Goal: Navigation & Orientation: Find specific page/section

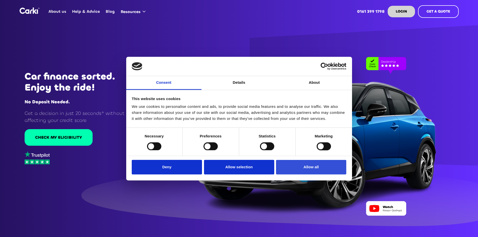
click at [298, 168] on button "Allow all" at bounding box center [311, 167] width 70 height 15
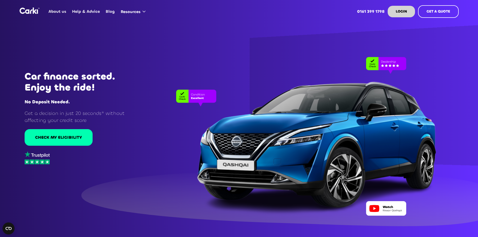
click at [59, 13] on link "About us" at bounding box center [58, 12] width 24 height 20
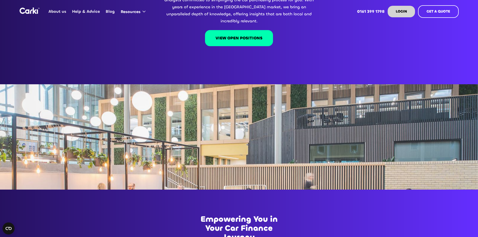
scroll to position [176, 0]
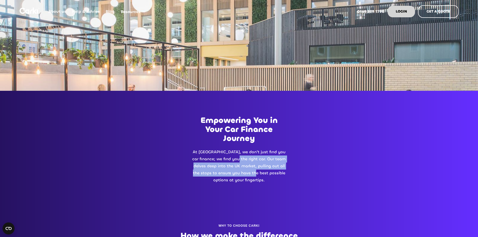
drag, startPoint x: 228, startPoint y: 148, endPoint x: 256, endPoint y: 167, distance: 32.8
click at [256, 167] on p "At Carki, we don't just find you car finance; we find you the right car. Our te…" at bounding box center [239, 165] width 96 height 35
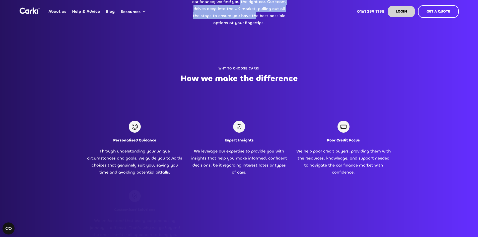
scroll to position [351, 0]
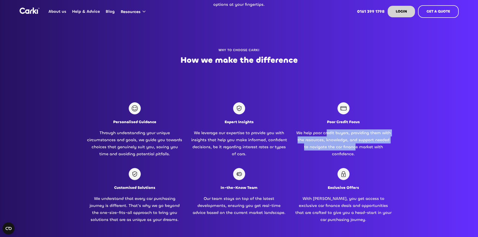
drag, startPoint x: 328, startPoint y: 124, endPoint x: 354, endPoint y: 141, distance: 31.6
click at [354, 141] on span "We help poor credit buyers, providing them with the resources, knowledge, and s…" at bounding box center [343, 143] width 94 height 26
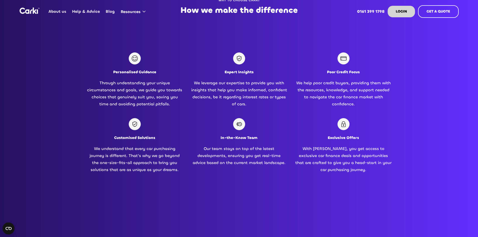
scroll to position [401, 0]
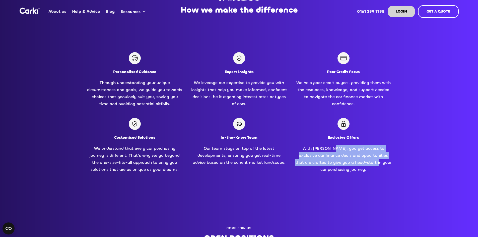
drag, startPoint x: 330, startPoint y: 141, endPoint x: 364, endPoint y: 159, distance: 38.8
click at [364, 159] on p "With Carki, you get access to exclusive car finance deals and opportunities tha…" at bounding box center [343, 159] width 96 height 28
drag, startPoint x: 344, startPoint y: 148, endPoint x: 357, endPoint y: 155, distance: 15.2
click at [357, 155] on span "With Carki, you get access to exclusive car finance deals and opportunities tha…" at bounding box center [343, 159] width 96 height 26
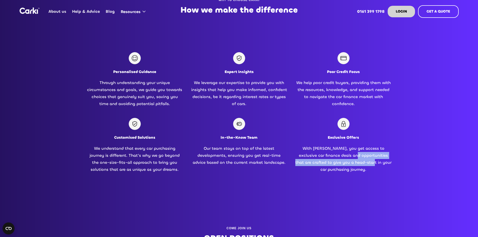
click at [357, 155] on span "With Carki, you get access to exclusive car finance deals and opportunities tha…" at bounding box center [343, 159] width 96 height 26
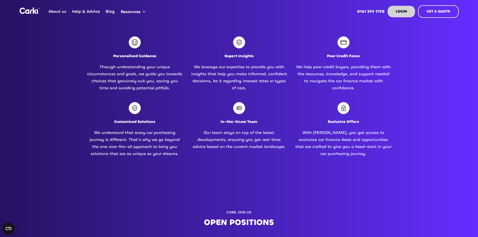
scroll to position [477, 0]
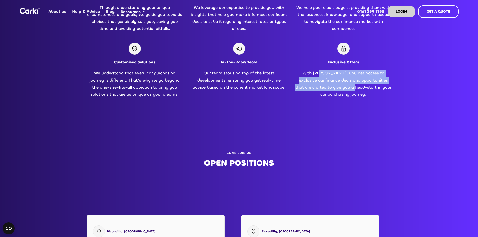
click at [342, 80] on p "With Carki, you get access to exclusive car finance deals and opportunities tha…" at bounding box center [343, 84] width 96 height 28
click at [342, 80] on span "With Carki, you get access to exclusive car finance deals and opportunities tha…" at bounding box center [343, 83] width 96 height 26
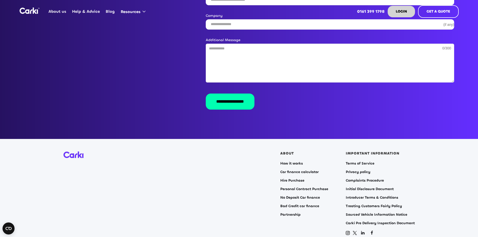
scroll to position [1003, 0]
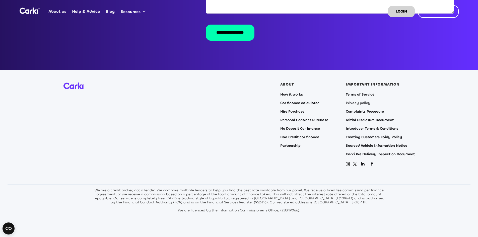
click at [351, 101] on link "Privacy policy" at bounding box center [358, 103] width 25 height 4
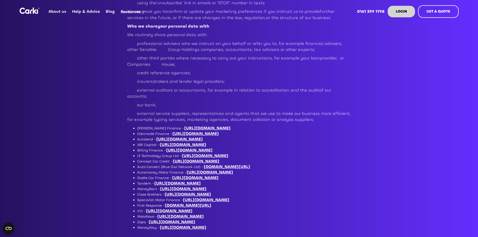
scroll to position [1430, 0]
